Goal: Information Seeking & Learning: Learn about a topic

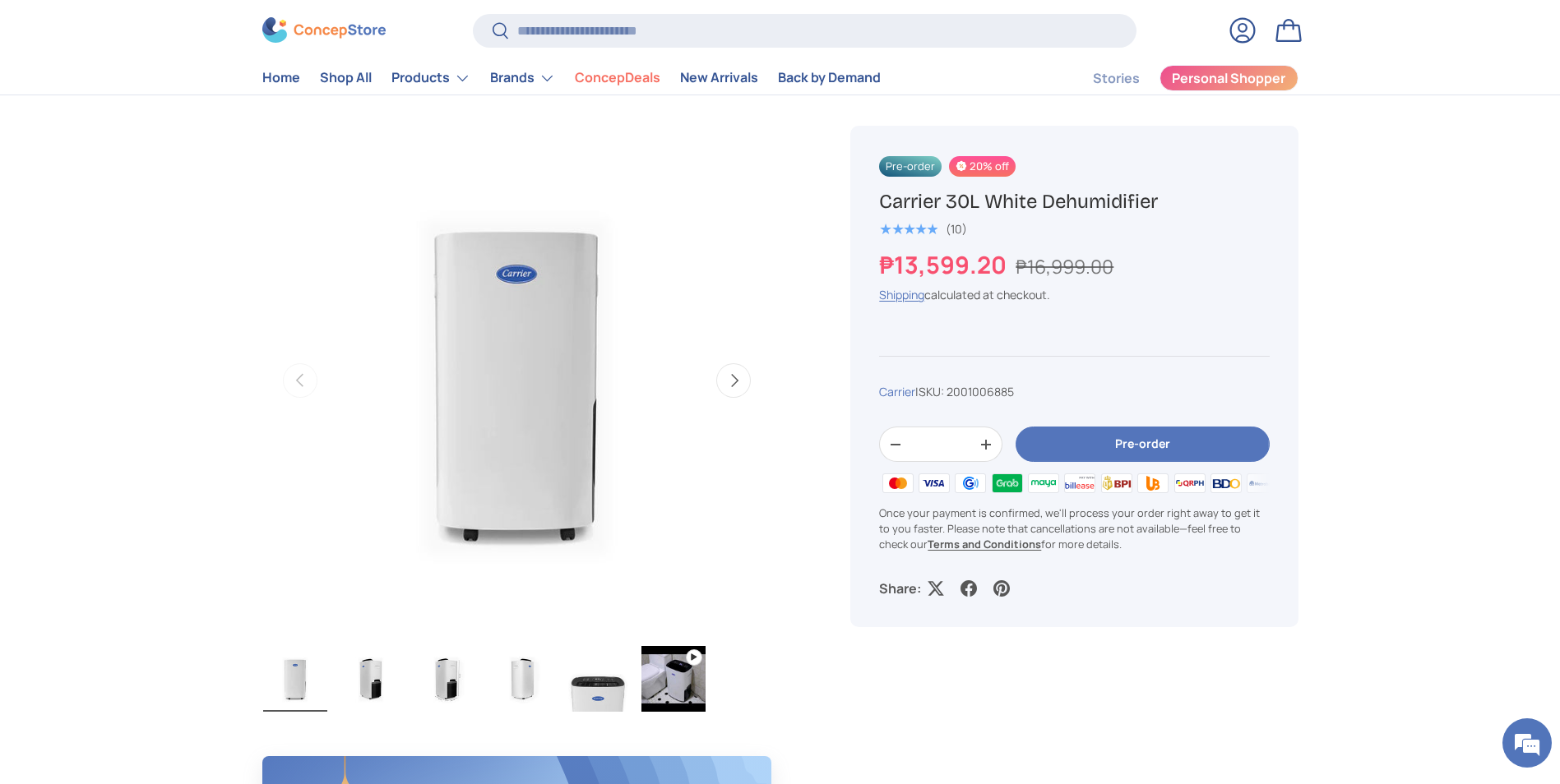
scroll to position [494, 0]
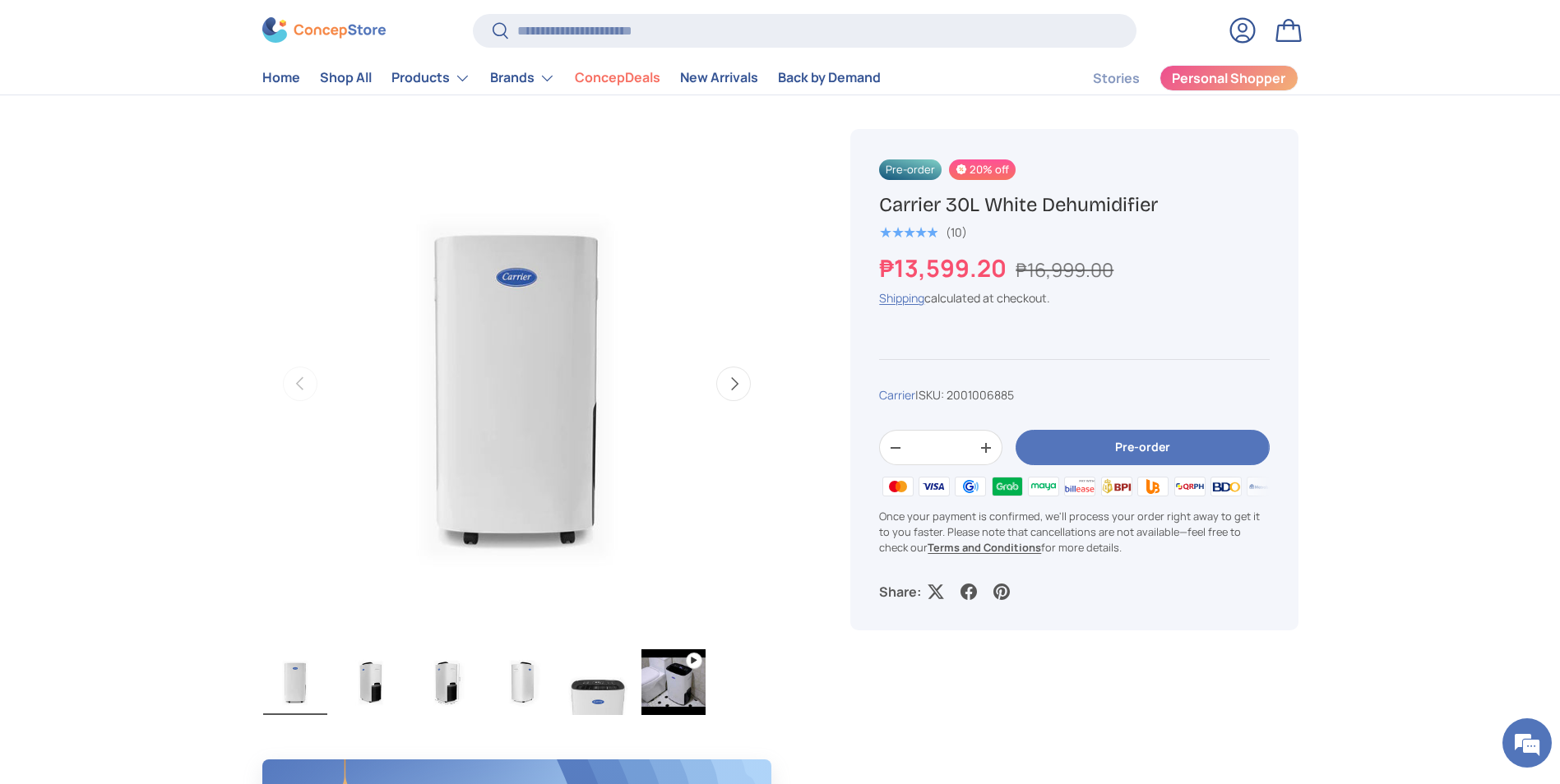
click at [735, 381] on button "Next" at bounding box center [733, 384] width 34 height 34
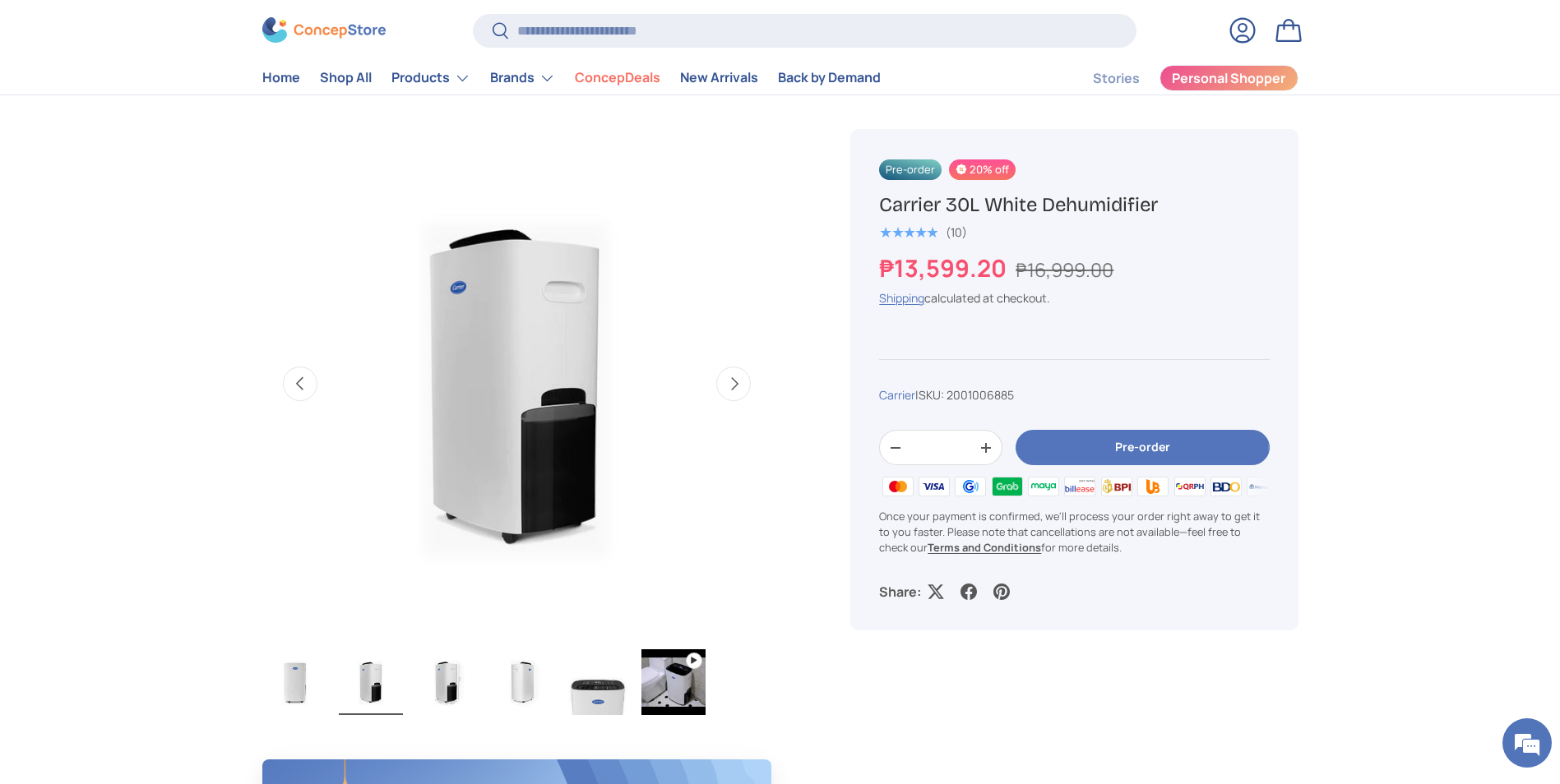
click at [735, 381] on button "Next" at bounding box center [733, 384] width 34 height 34
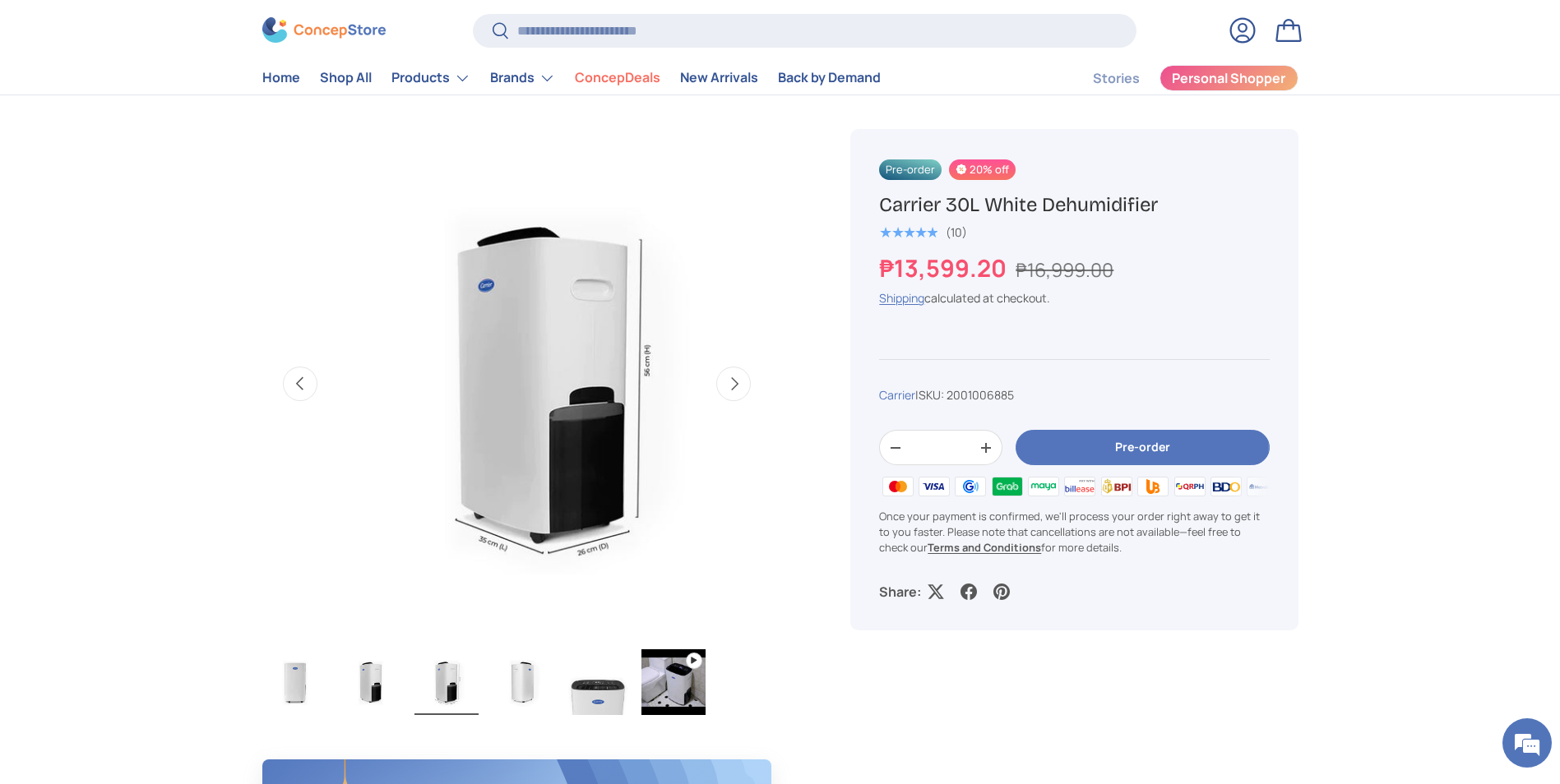
scroll to position [0, 1036]
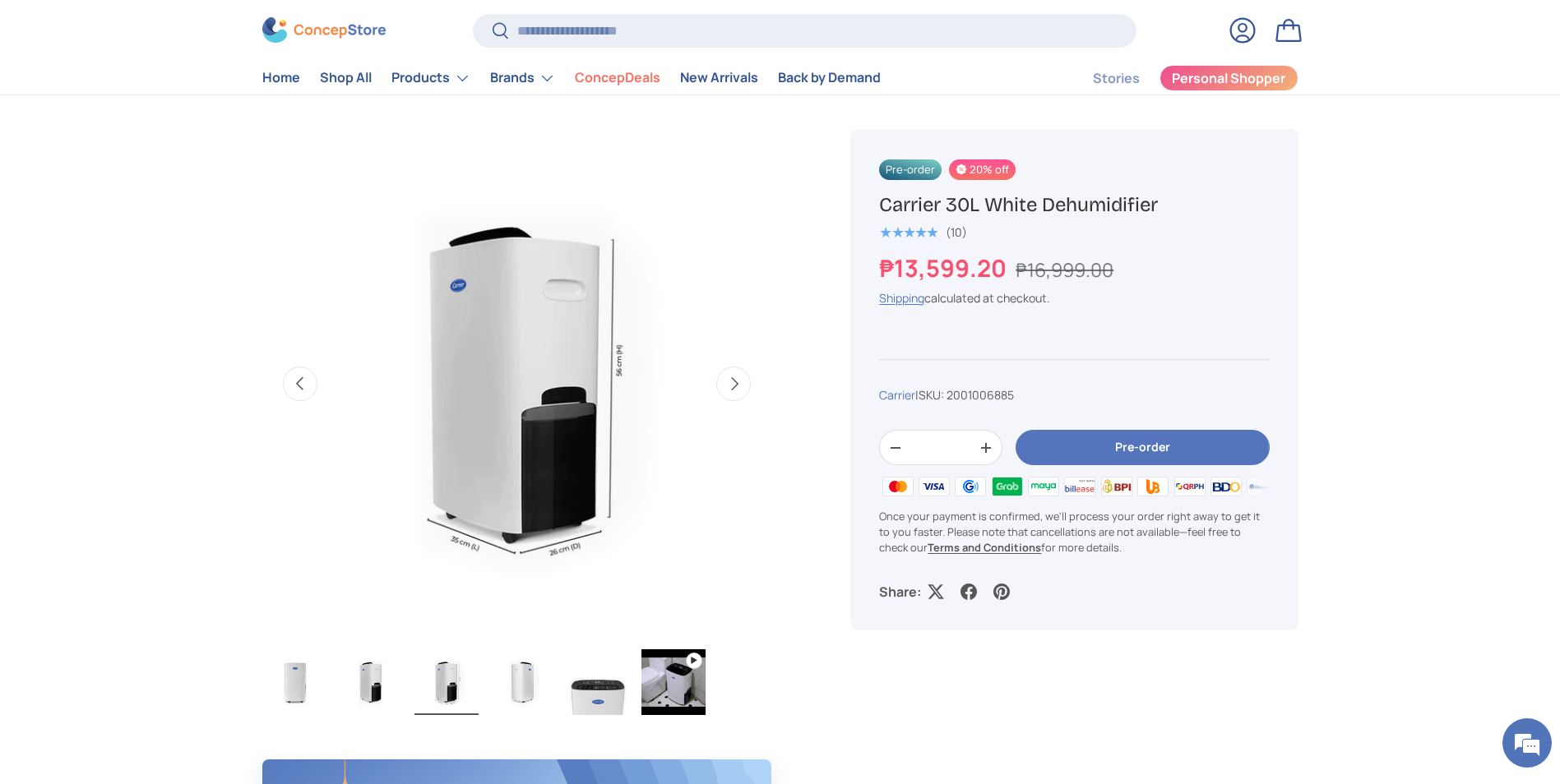
click at [735, 381] on button "Next" at bounding box center [733, 384] width 34 height 34
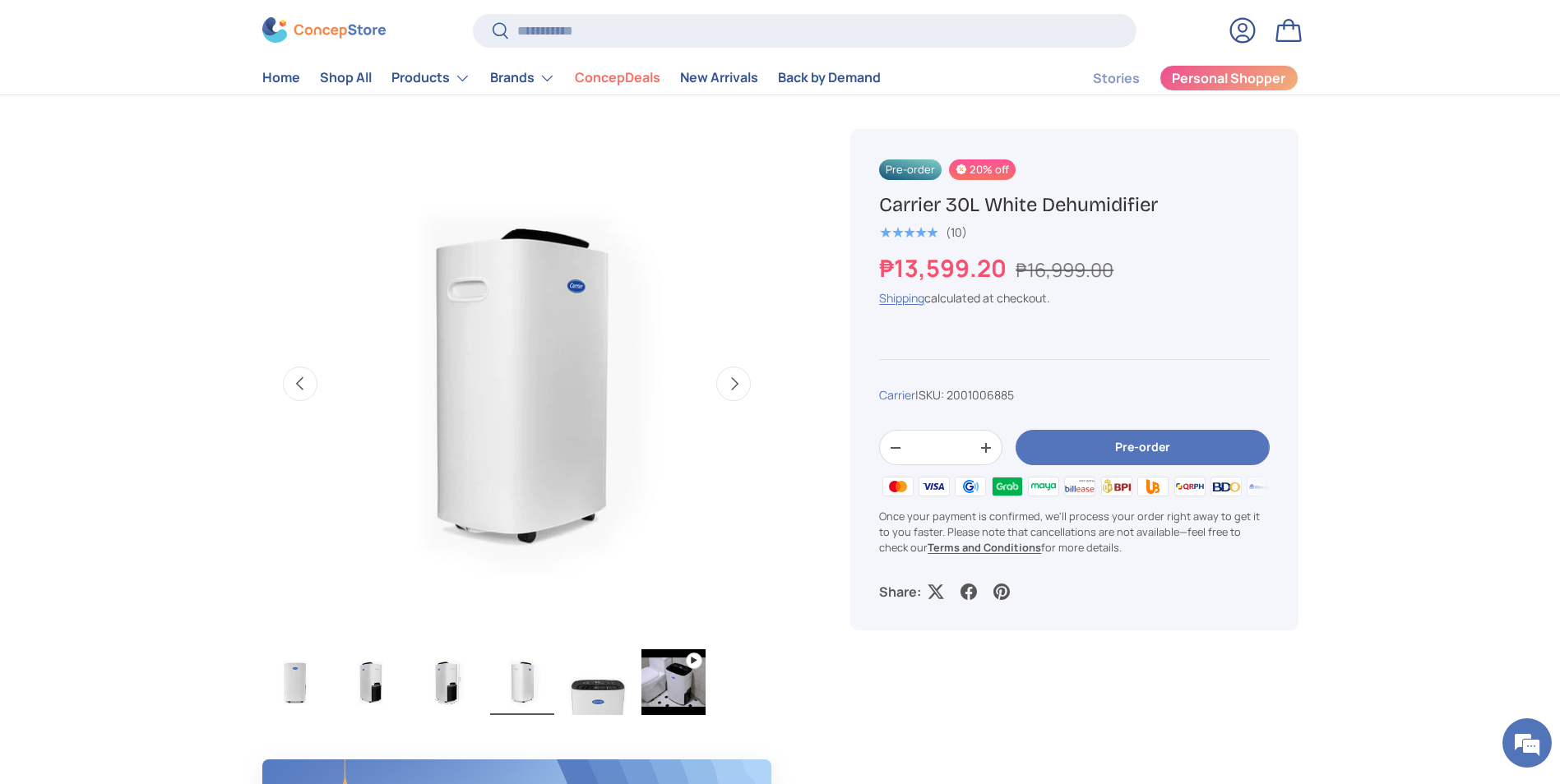
click at [735, 381] on button "Next" at bounding box center [733, 384] width 34 height 34
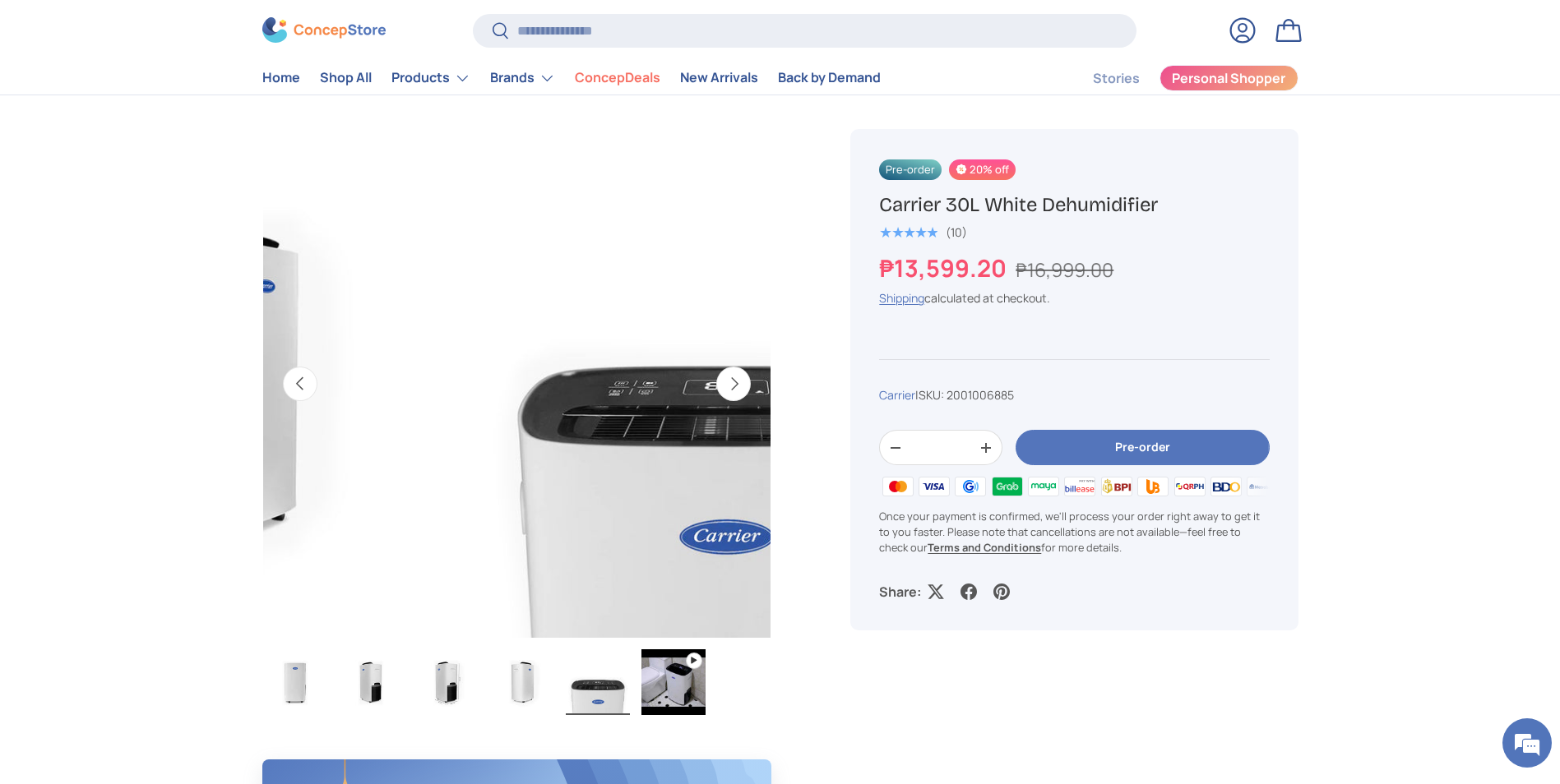
scroll to position [0, 2071]
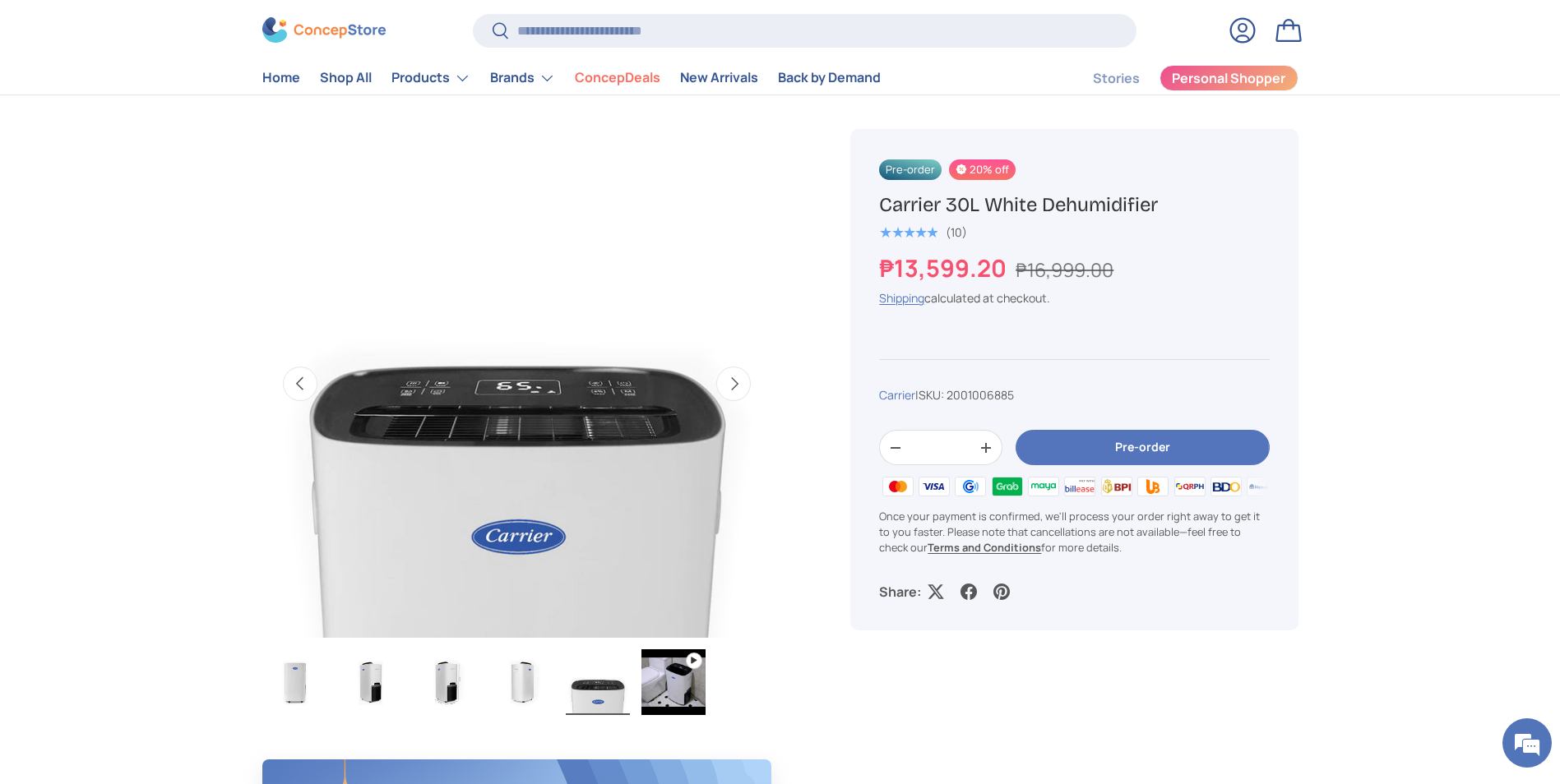
click at [735, 381] on button "Next" at bounding box center [733, 384] width 34 height 34
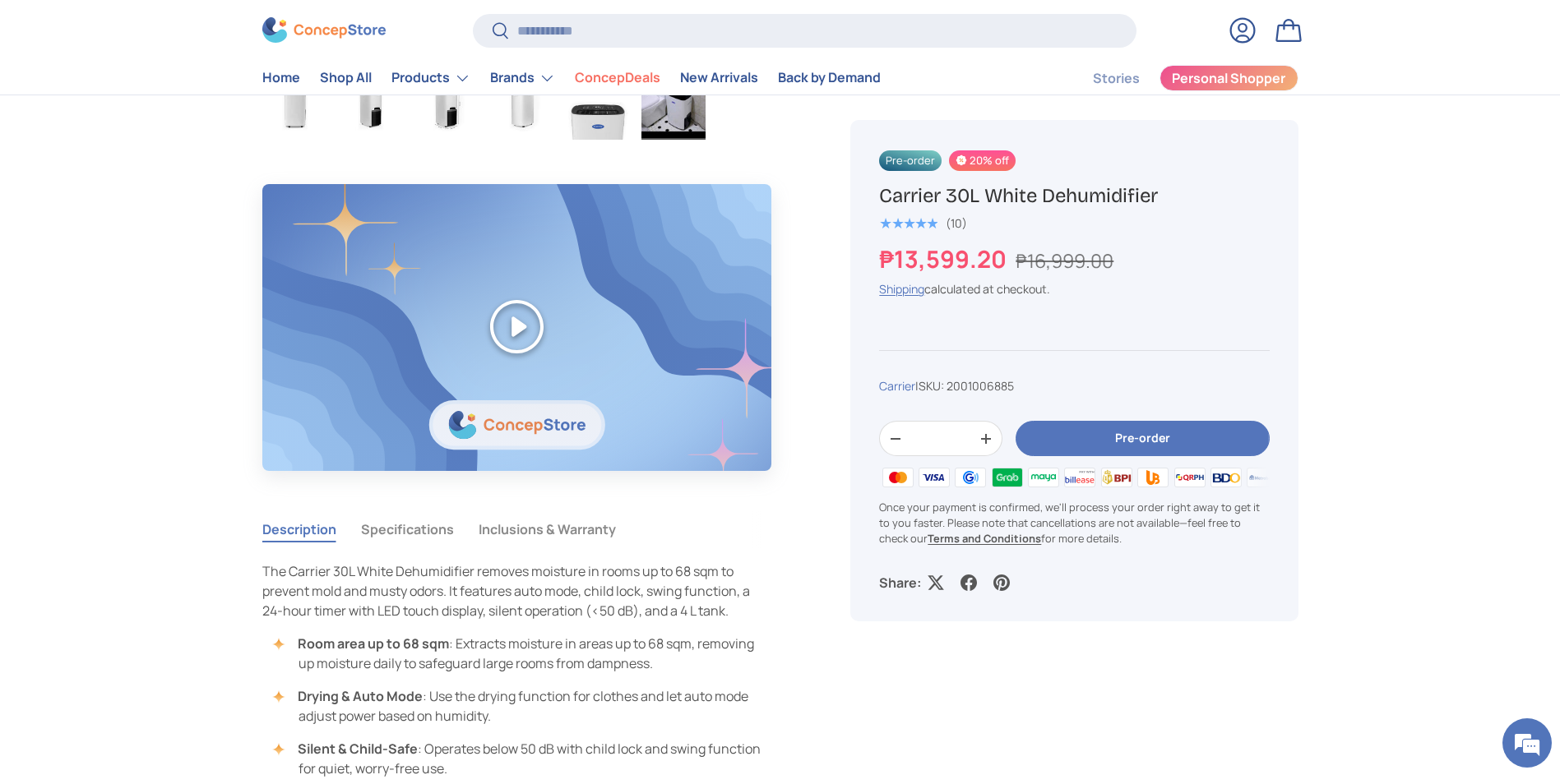
scroll to position [740, 0]
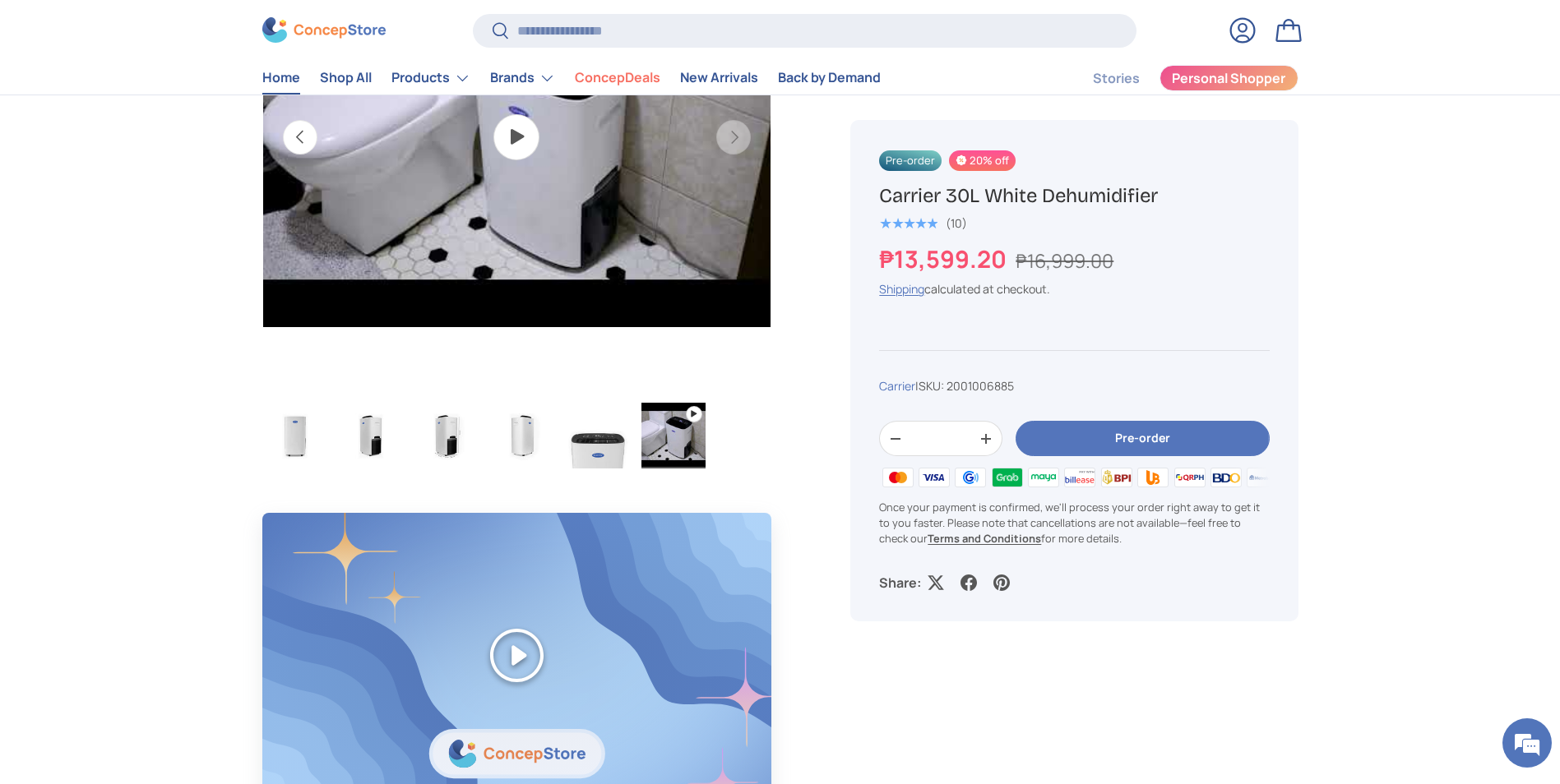
click at [276, 78] on link "Home" at bounding box center [281, 78] width 38 height 32
